Goal: Task Accomplishment & Management: Manage account settings

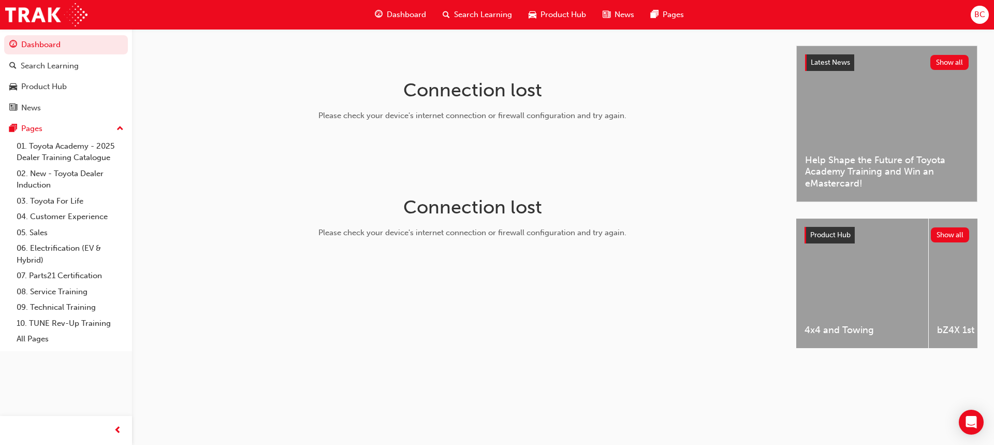
click at [986, 9] on div "BC" at bounding box center [980, 15] width 18 height 18
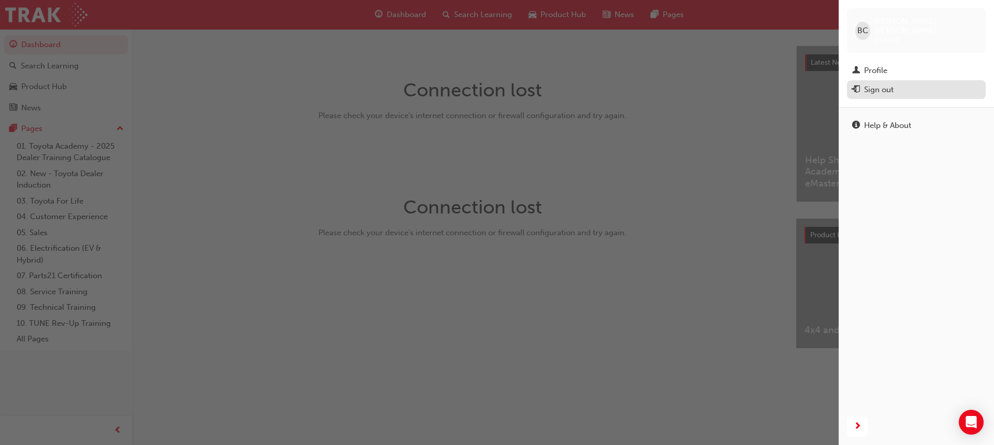
click at [895, 85] on div "Sign out" at bounding box center [916, 89] width 128 height 13
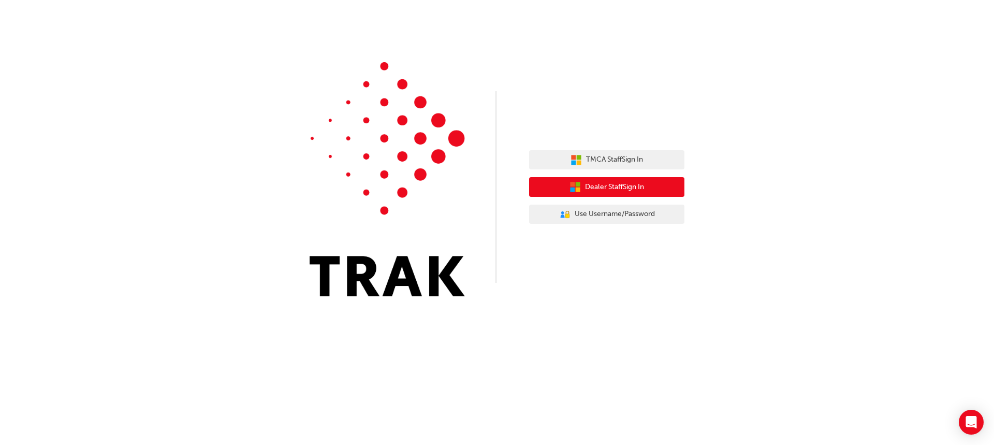
click at [600, 191] on span "Dealer Staff Sign In" at bounding box center [614, 187] width 59 height 12
